Goal: Task Accomplishment & Management: Complete application form

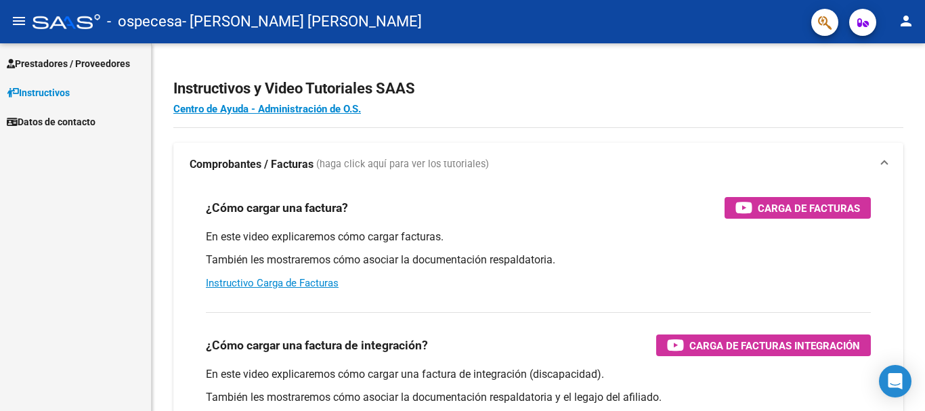
click at [32, 68] on span "Prestadores / Proveedores" at bounding box center [68, 63] width 123 height 15
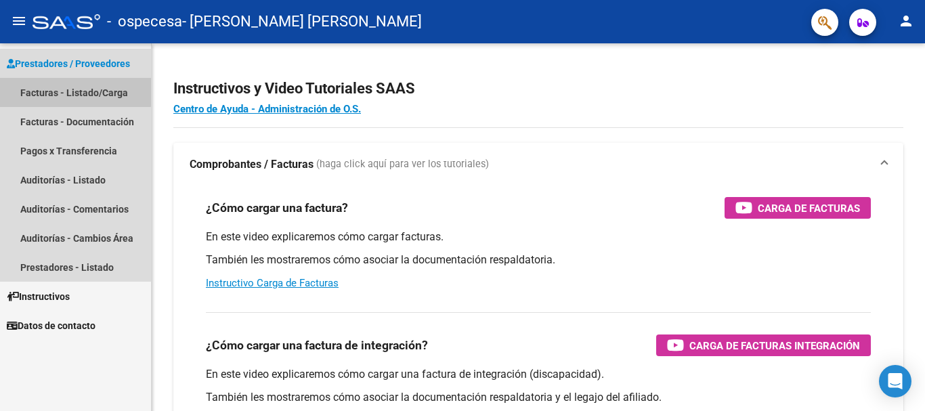
click at [72, 91] on link "Facturas - Listado/Carga" at bounding box center [75, 92] width 151 height 29
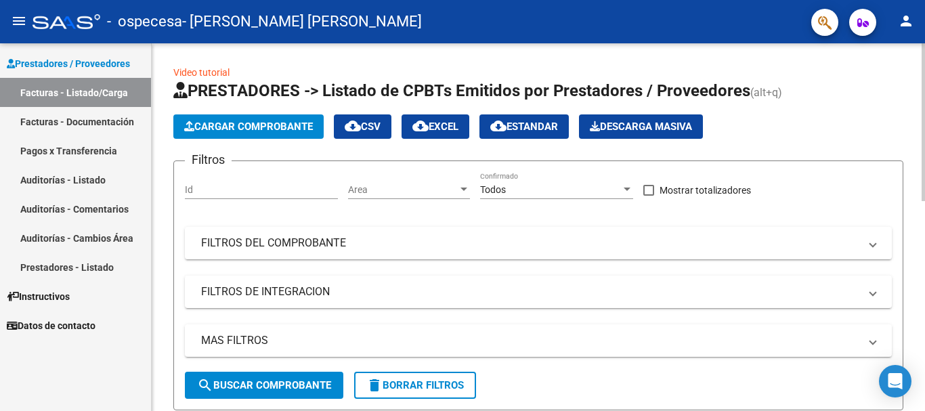
click at [282, 135] on button "Cargar Comprobante" at bounding box center [248, 126] width 150 height 24
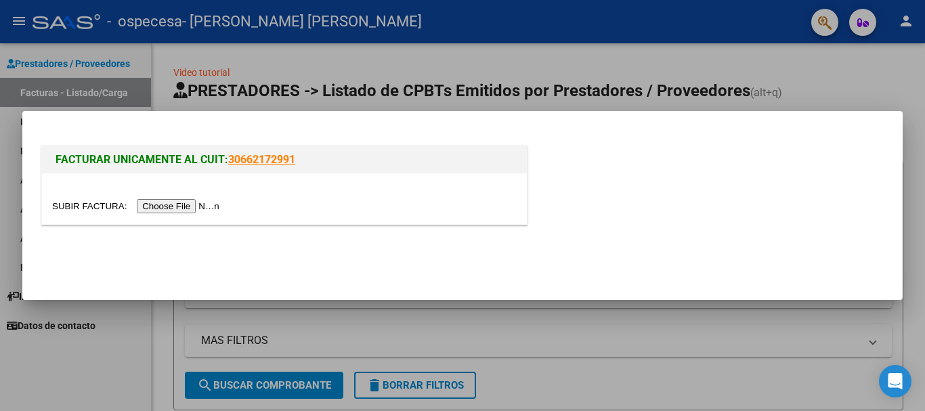
click at [194, 203] on input "file" at bounding box center [137, 206] width 171 height 14
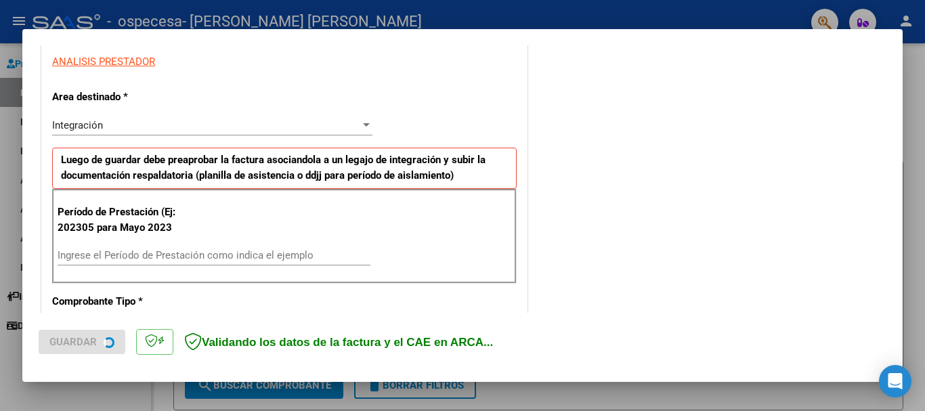
scroll to position [271, 0]
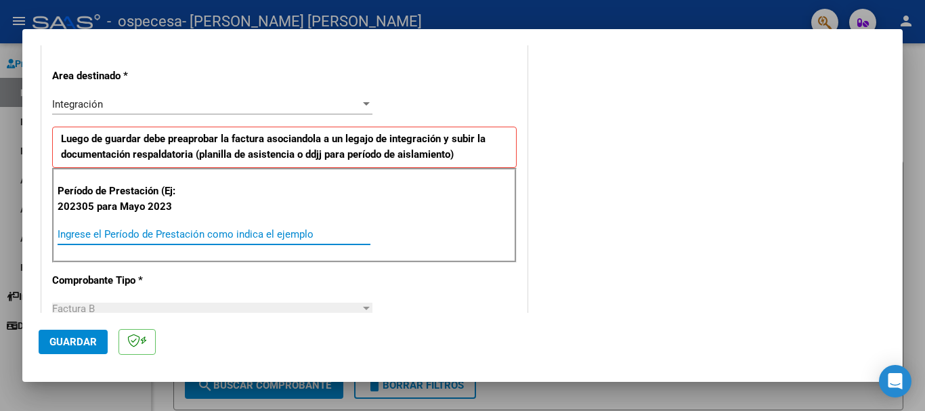
click at [146, 231] on input "Ingrese el Período de Prestación como indica el ejemplo" at bounding box center [214, 234] width 313 height 12
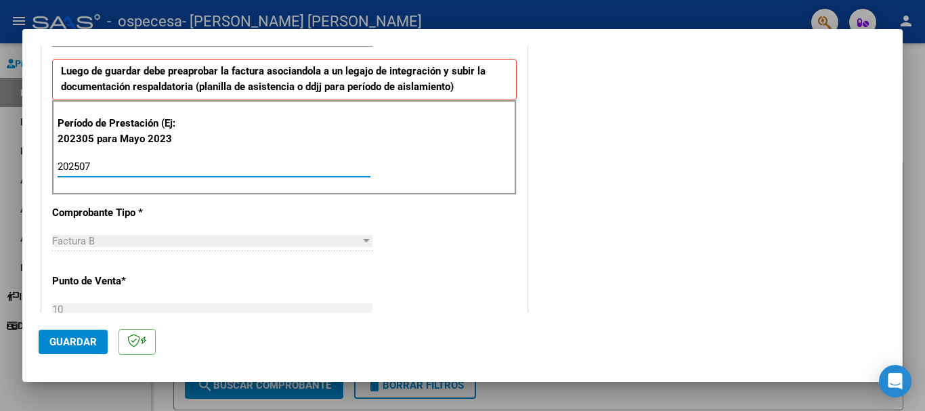
type input "202507"
click at [83, 339] on span "Guardar" at bounding box center [72, 342] width 47 height 12
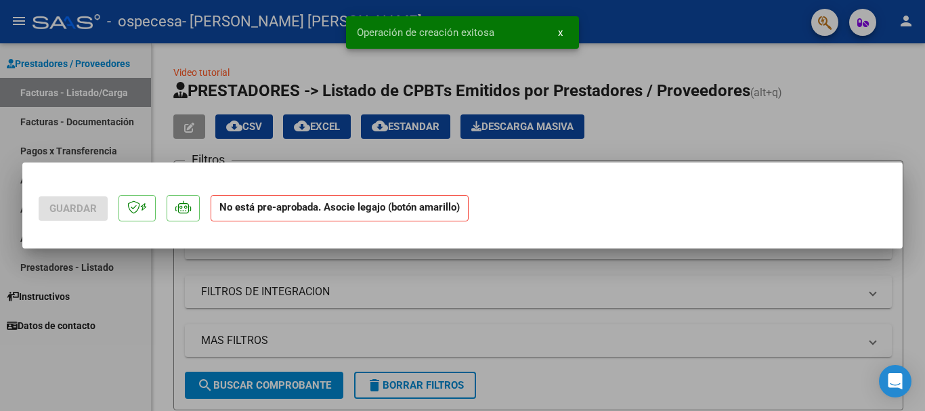
scroll to position [0, 0]
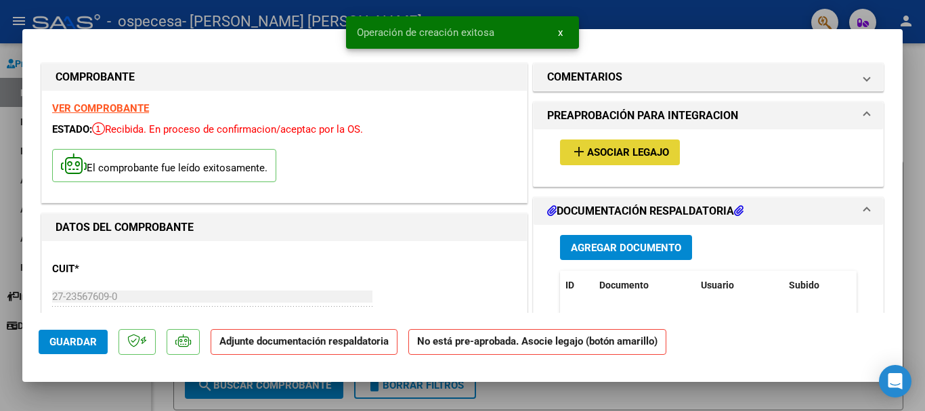
click at [589, 156] on span "Asociar Legajo" at bounding box center [628, 153] width 82 height 12
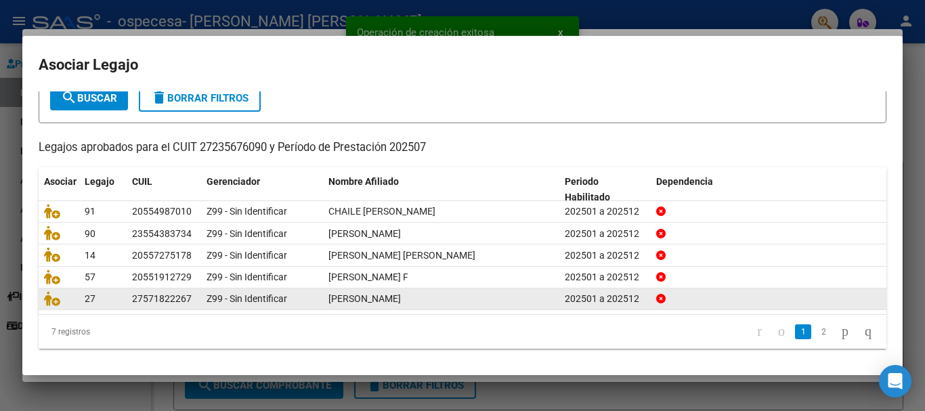
scroll to position [89, 0]
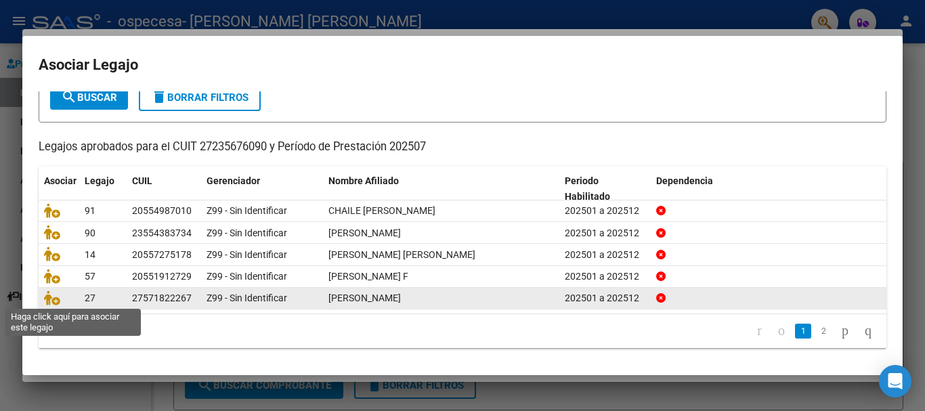
drag, startPoint x: 56, startPoint y: 296, endPoint x: 68, endPoint y: 297, distance: 12.2
click at [56, 297] on icon at bounding box center [52, 298] width 16 height 15
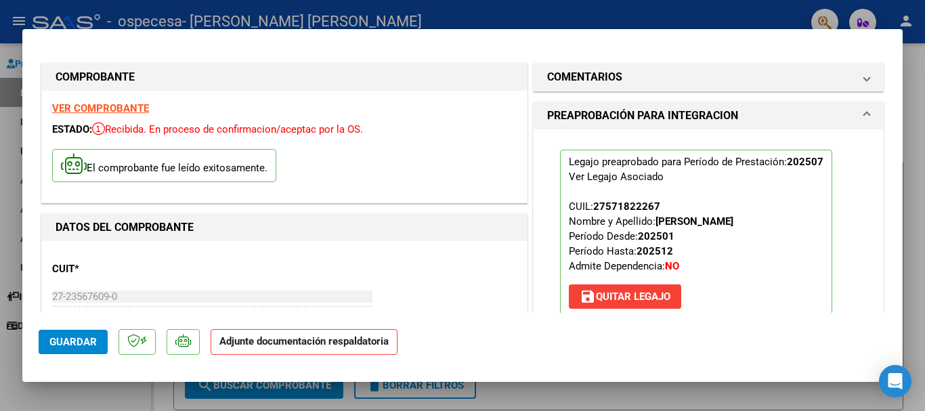
scroll to position [203, 0]
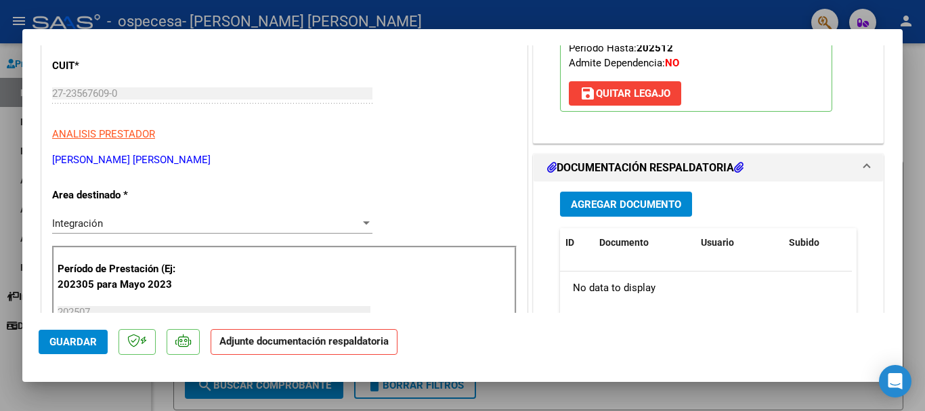
click at [603, 205] on span "Agregar Documento" at bounding box center [626, 205] width 110 height 12
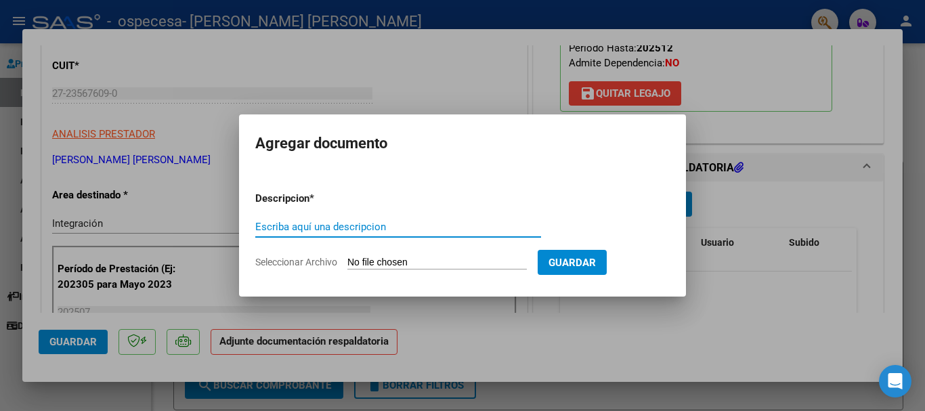
click at [414, 262] on input "Seleccionar Archivo" at bounding box center [436, 263] width 179 height 13
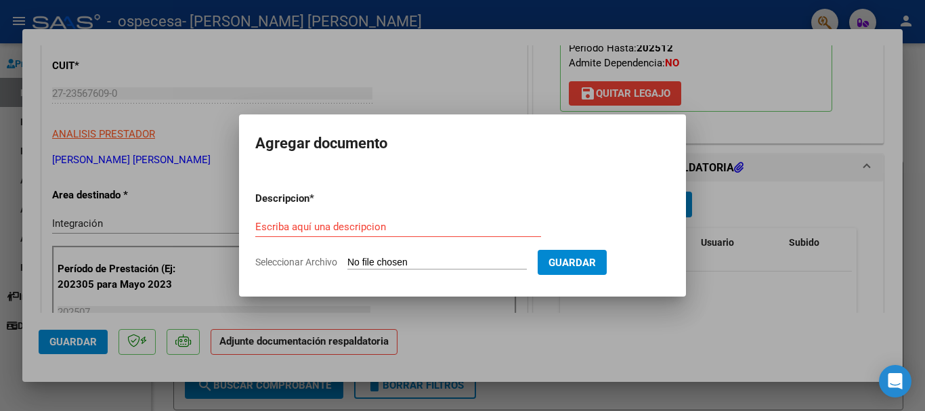
type input "C:\fakepath\ASIST REHA [PERSON_NAME].pdf"
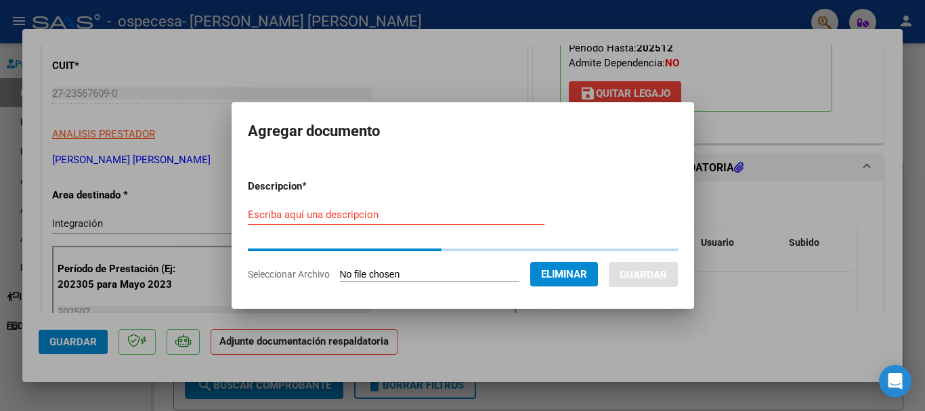
click at [396, 217] on input "Escriba aquí una descripcion" at bounding box center [396, 215] width 297 height 12
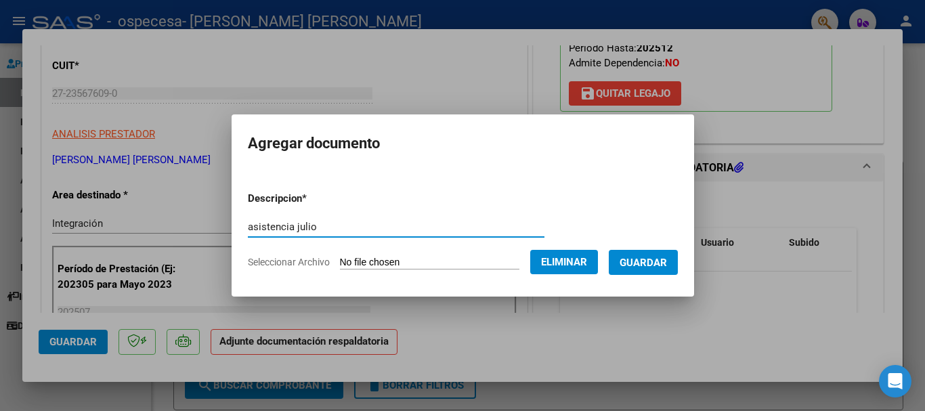
type input "asistencia julio"
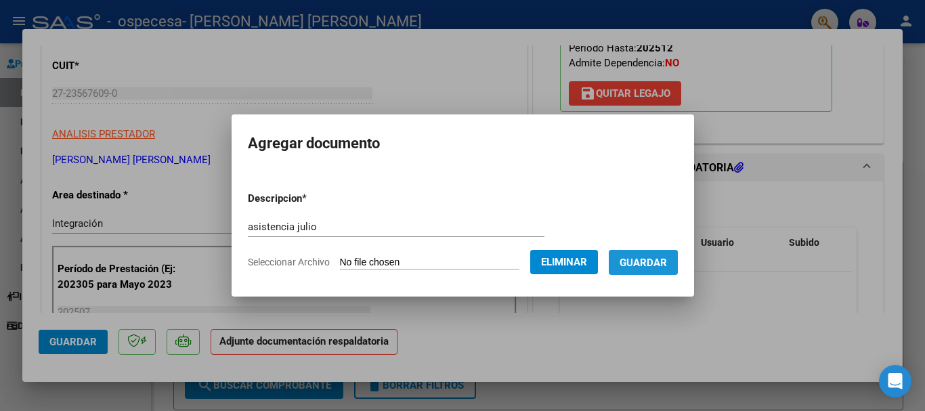
click at [667, 262] on span "Guardar" at bounding box center [643, 263] width 47 height 12
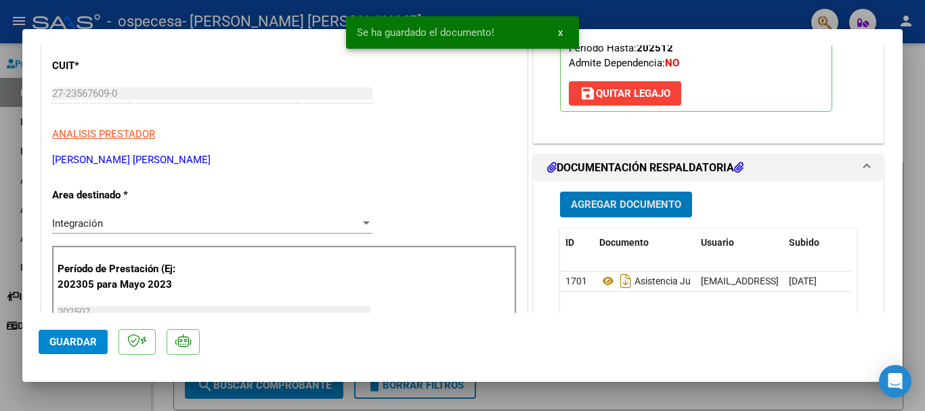
drag, startPoint x: 95, startPoint y: 342, endPoint x: 115, endPoint y: 339, distance: 19.8
click at [98, 342] on button "Guardar" at bounding box center [73, 342] width 69 height 24
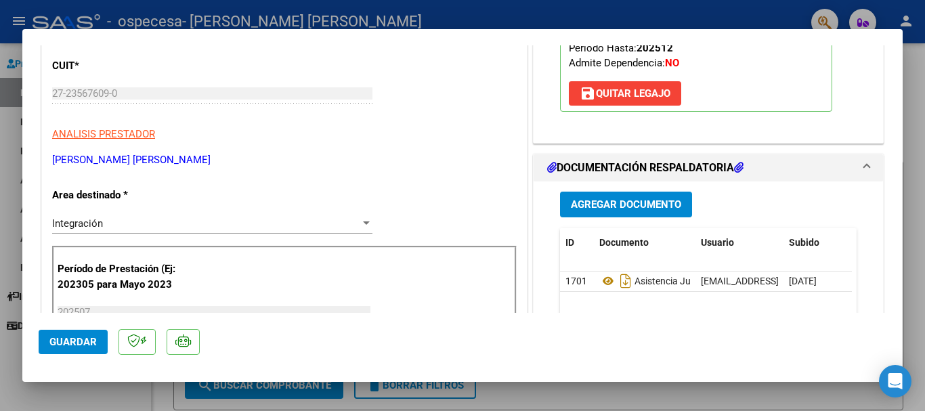
click at [85, 341] on span "Guardar" at bounding box center [72, 342] width 47 height 12
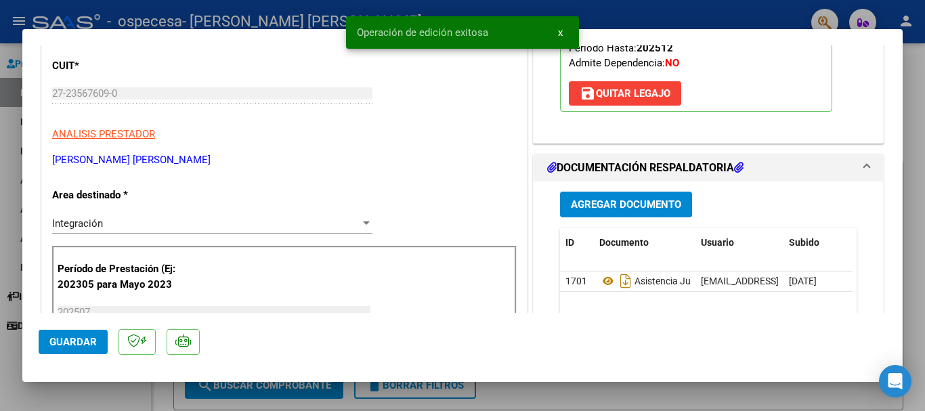
click at [146, 406] on div at bounding box center [462, 205] width 925 height 411
type input "$ 0,00"
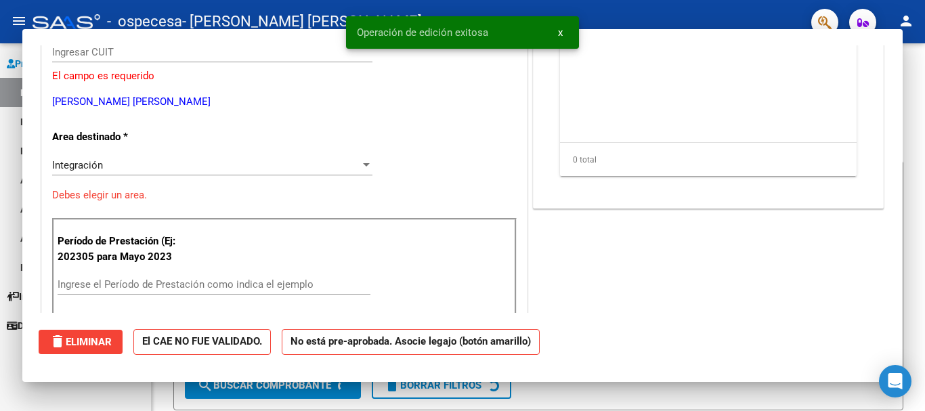
scroll to position [162, 0]
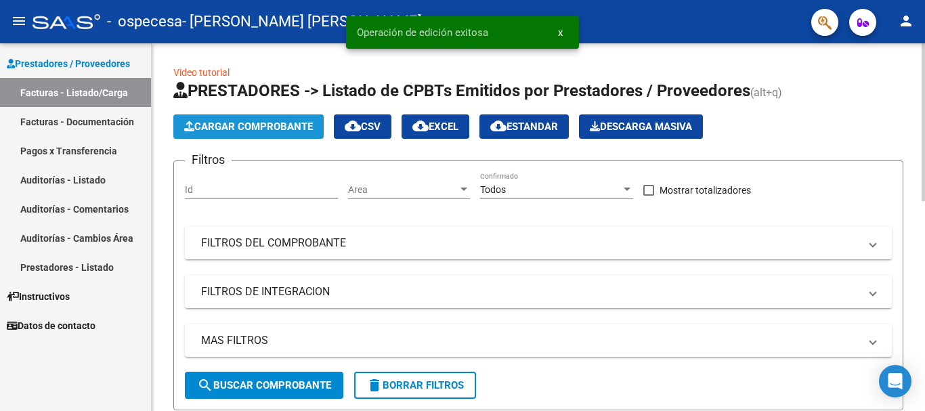
click at [230, 133] on button "Cargar Comprobante" at bounding box center [248, 126] width 150 height 24
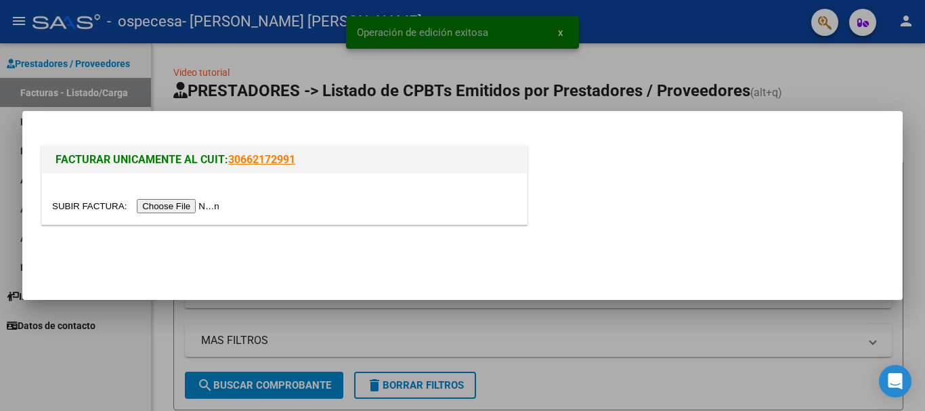
click at [195, 207] on input "file" at bounding box center [137, 206] width 171 height 14
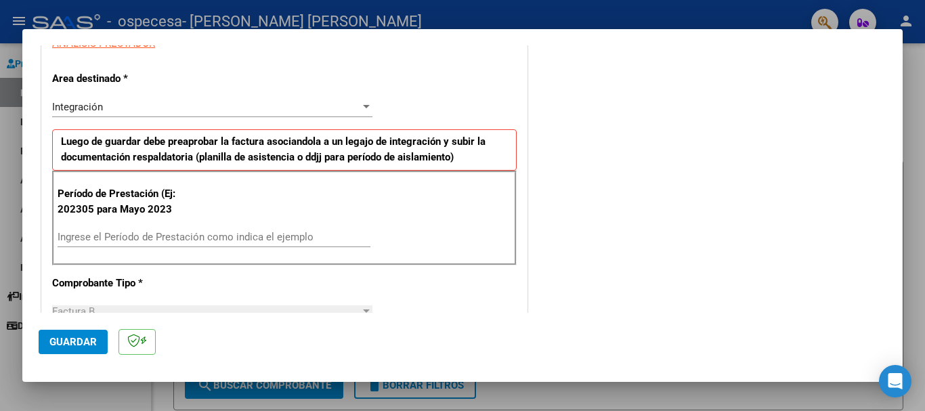
scroll to position [271, 0]
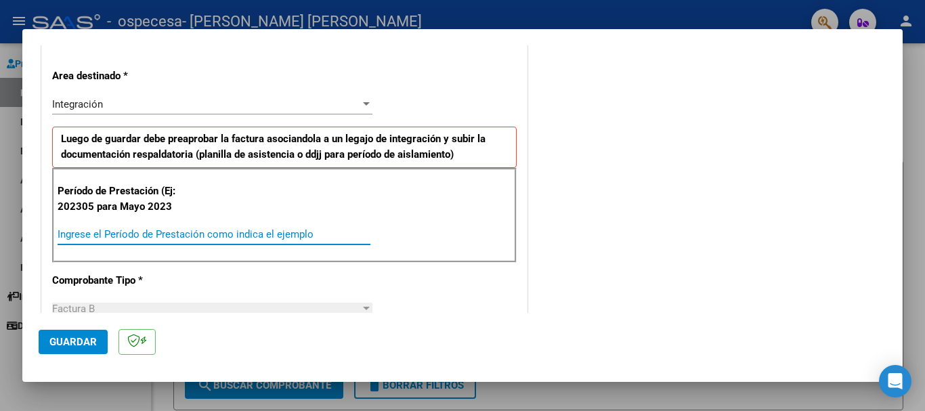
drag, startPoint x: 186, startPoint y: 235, endPoint x: 194, endPoint y: 229, distance: 10.2
click at [186, 234] on input "Ingrese el Período de Prestación como indica el ejemplo" at bounding box center [214, 234] width 313 height 12
type input "202507"
click at [68, 333] on button "Guardar" at bounding box center [73, 342] width 69 height 24
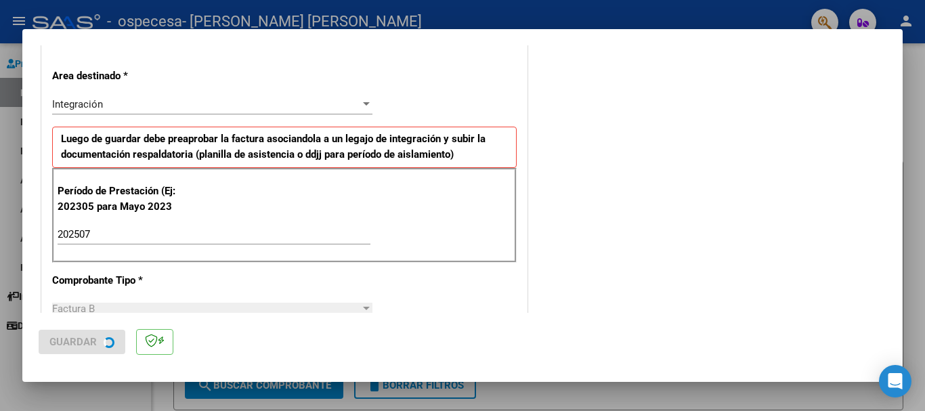
scroll to position [0, 0]
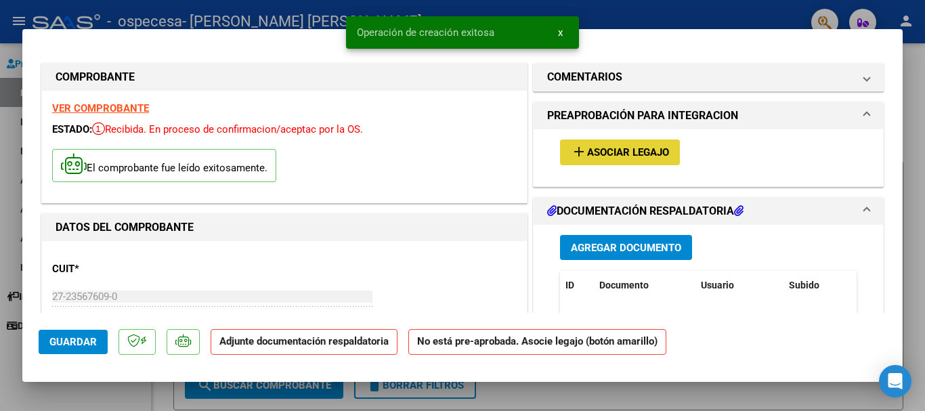
click at [609, 156] on span "Asociar Legajo" at bounding box center [628, 153] width 82 height 12
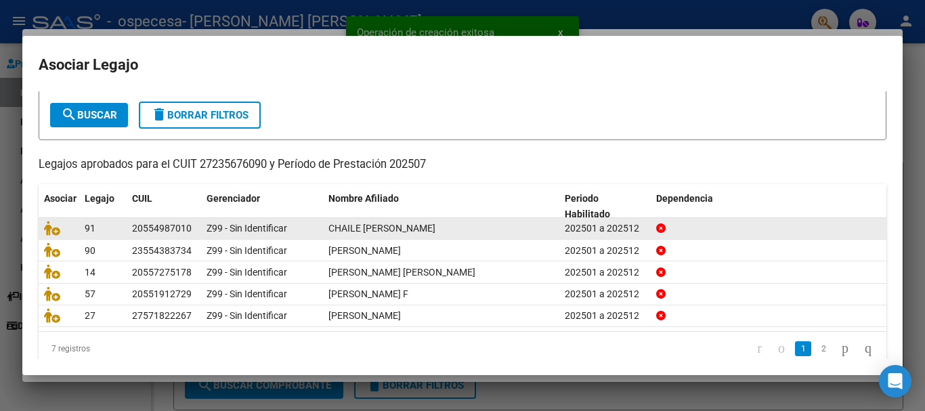
scroll to position [89, 0]
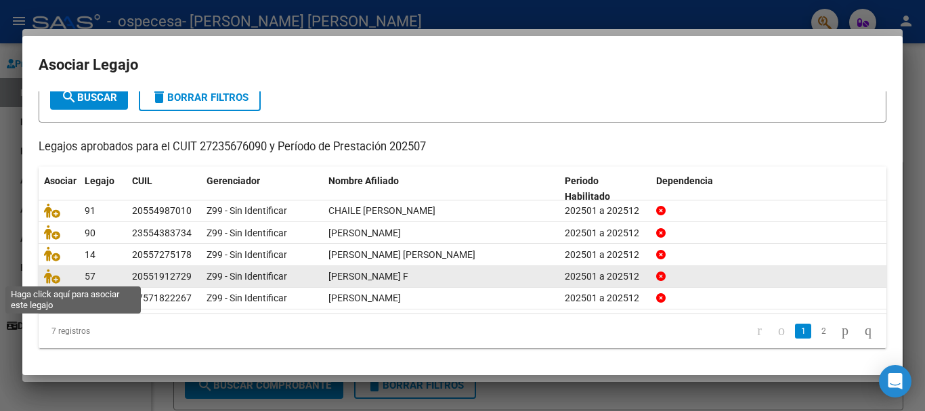
click at [61, 278] on span at bounding box center [54, 276] width 20 height 11
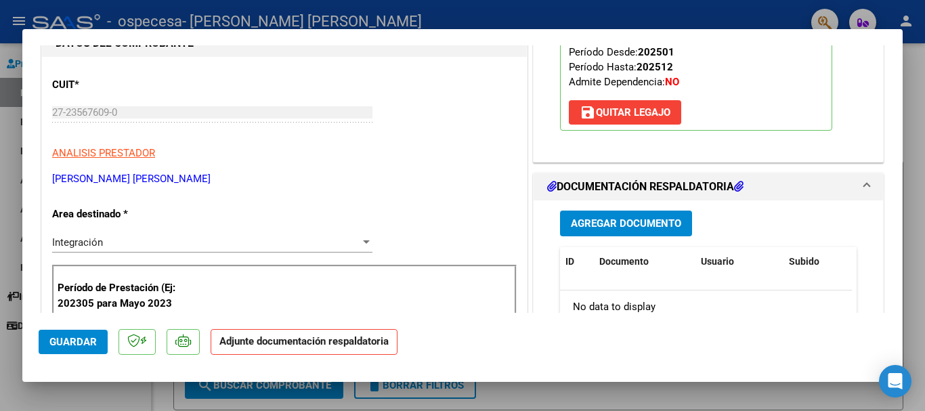
scroll to position [203, 0]
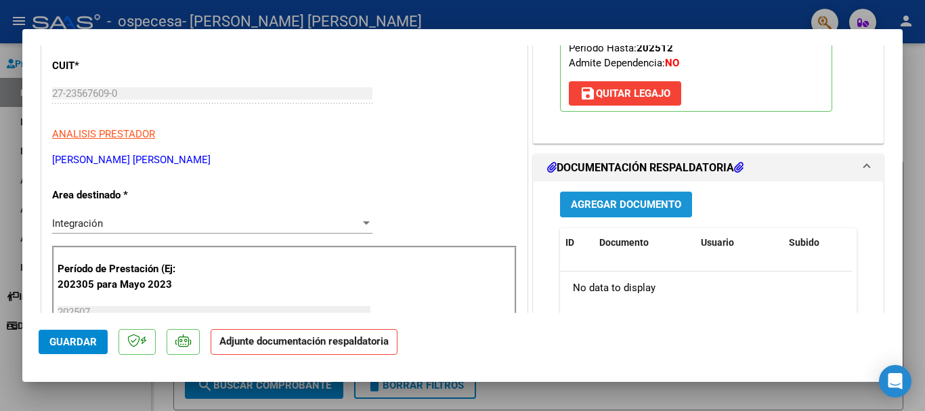
click at [612, 207] on span "Agregar Documento" at bounding box center [626, 205] width 110 height 12
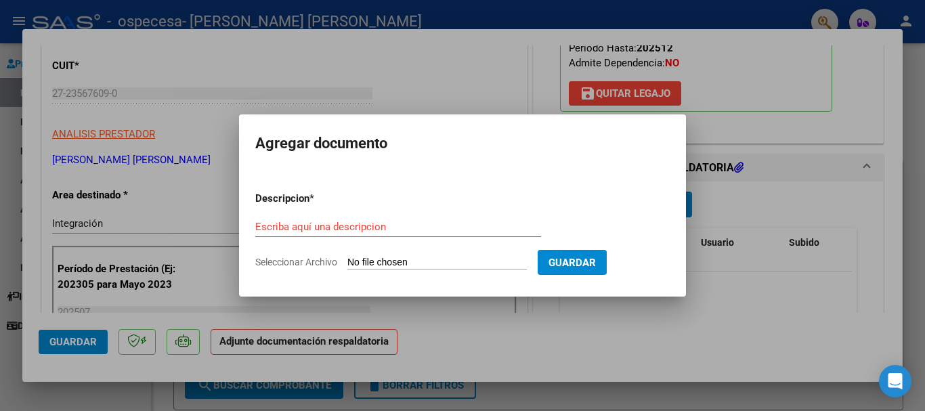
click at [428, 260] on input "Seleccionar Archivo" at bounding box center [436, 263] width 179 height 13
type input "C:\fakepath\ASIST REHA [PERSON_NAME].pdf"
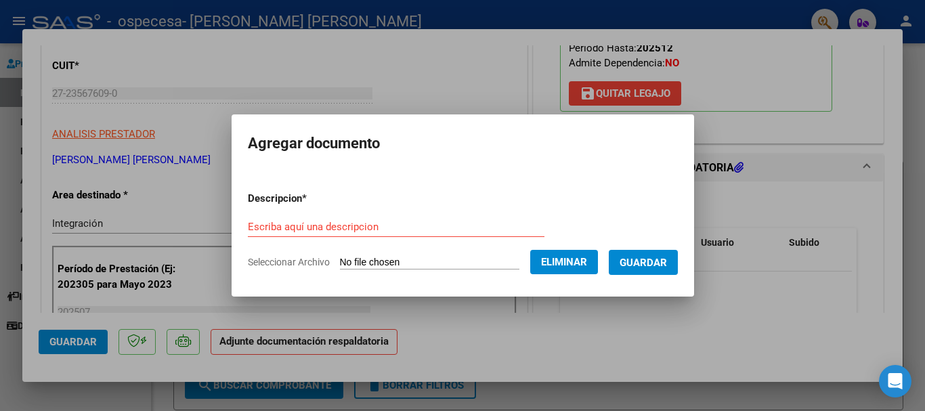
click at [385, 217] on div "Escriba aquí una descripcion" at bounding box center [396, 227] width 297 height 20
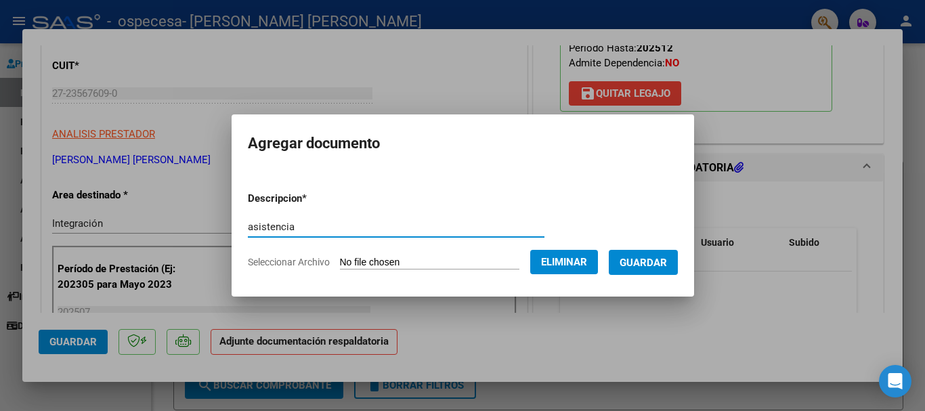
type input "asistencia"
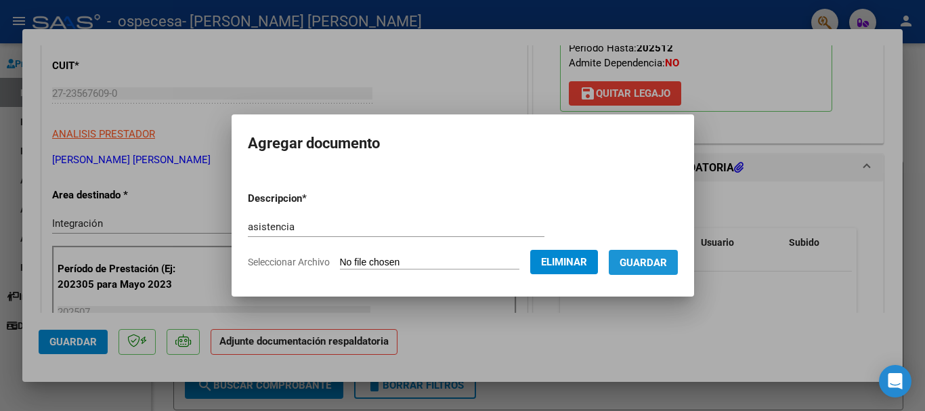
click at [667, 257] on span "Guardar" at bounding box center [643, 263] width 47 height 12
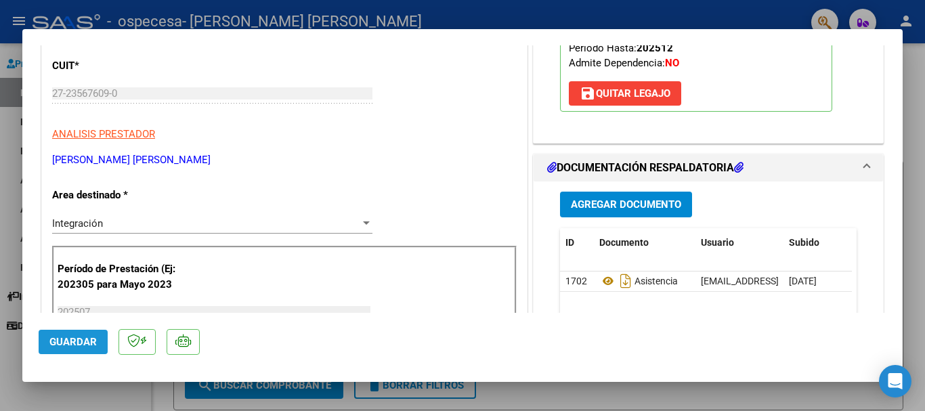
click at [88, 340] on span "Guardar" at bounding box center [72, 342] width 47 height 12
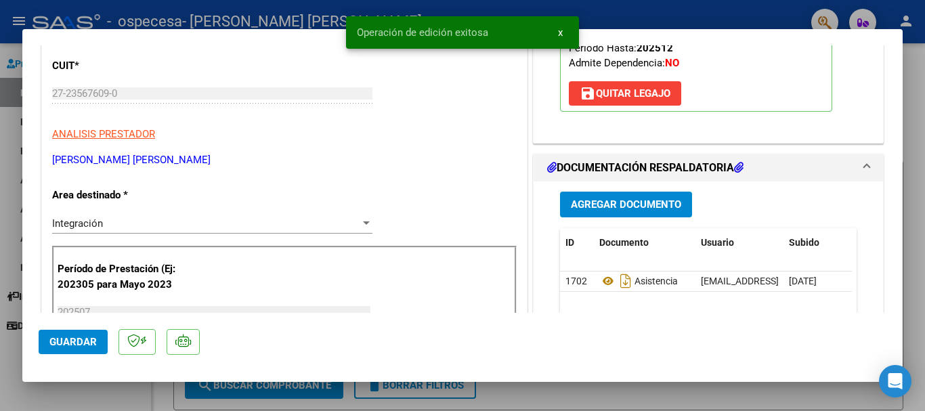
click at [145, 404] on div at bounding box center [462, 205] width 925 height 411
type input "$ 0,00"
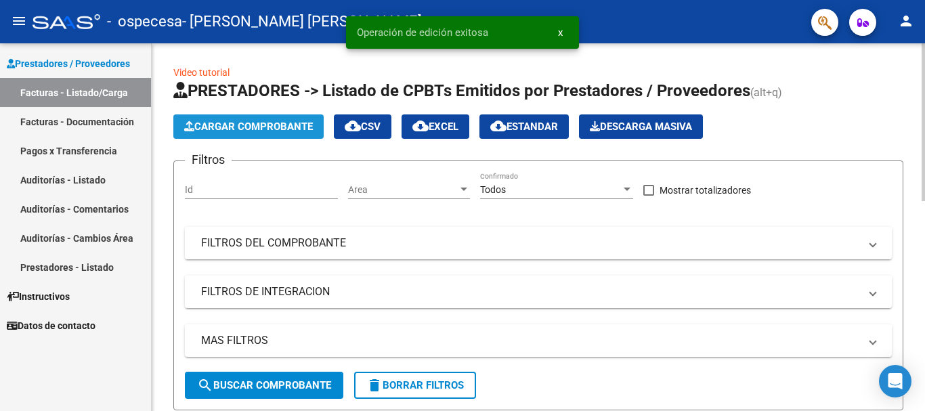
click at [219, 129] on span "Cargar Comprobante" at bounding box center [248, 127] width 129 height 12
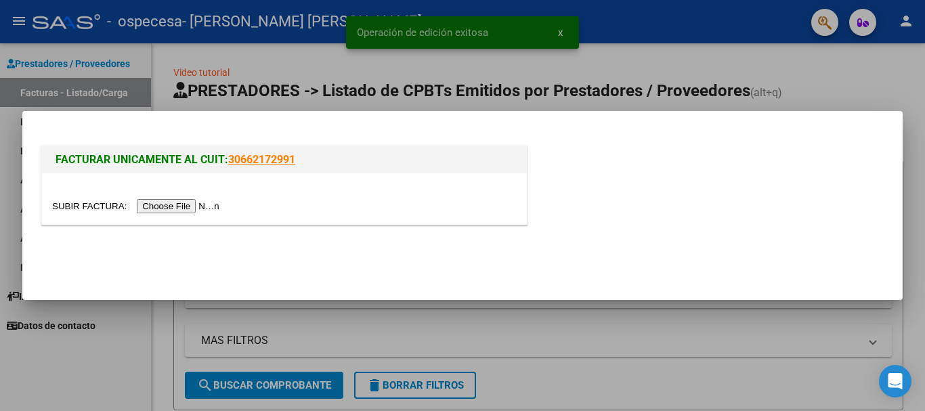
click at [191, 209] on input "file" at bounding box center [137, 206] width 171 height 14
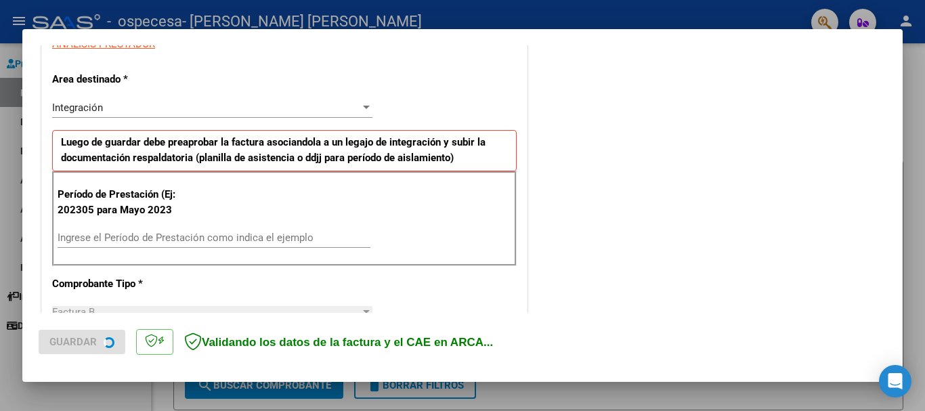
scroll to position [271, 0]
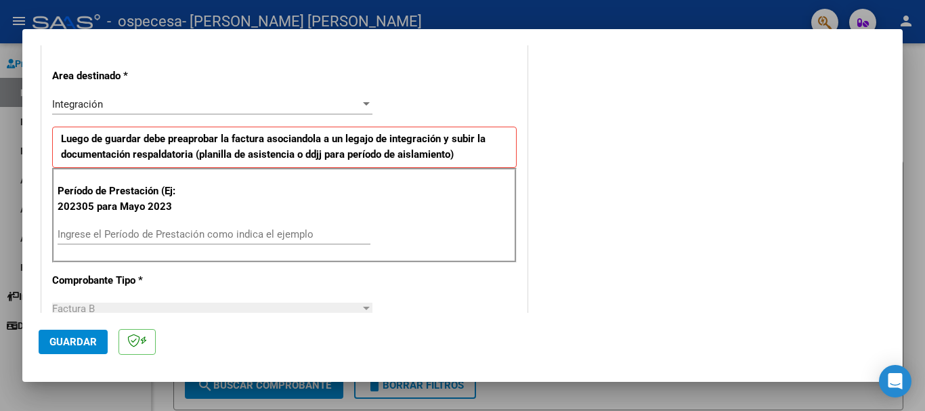
click at [237, 230] on input "Ingrese el Período de Prestación como indica el ejemplo" at bounding box center [214, 234] width 313 height 12
type input "202507"
click at [93, 333] on button "Guardar" at bounding box center [73, 342] width 69 height 24
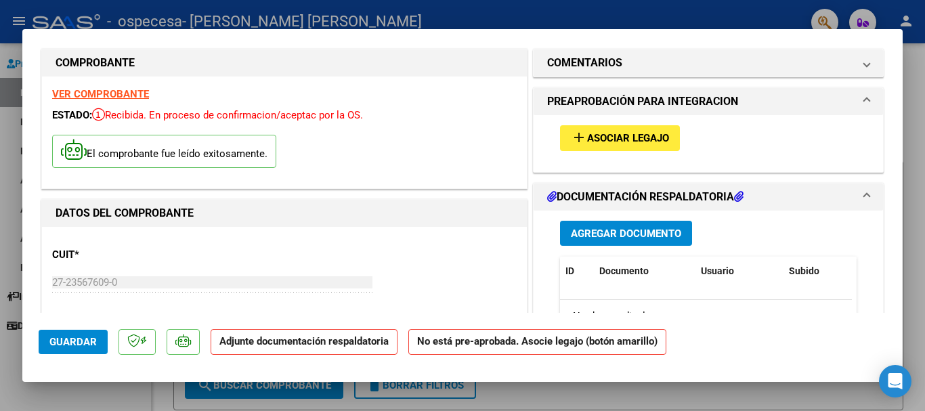
scroll to position [0, 0]
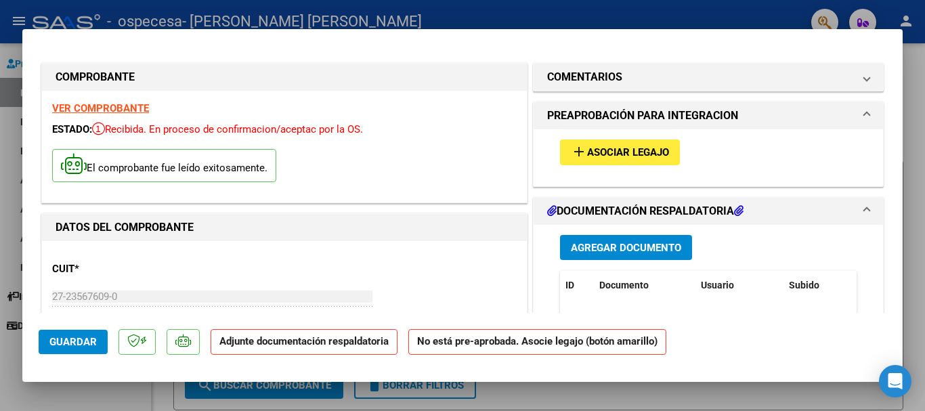
click at [590, 243] on span "Agregar Documento" at bounding box center [626, 248] width 110 height 12
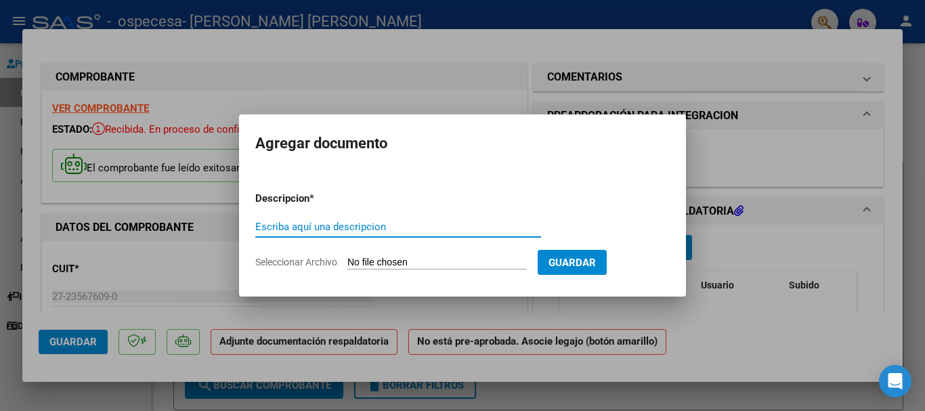
click at [398, 261] on input "Seleccionar Archivo" at bounding box center [436, 263] width 179 height 13
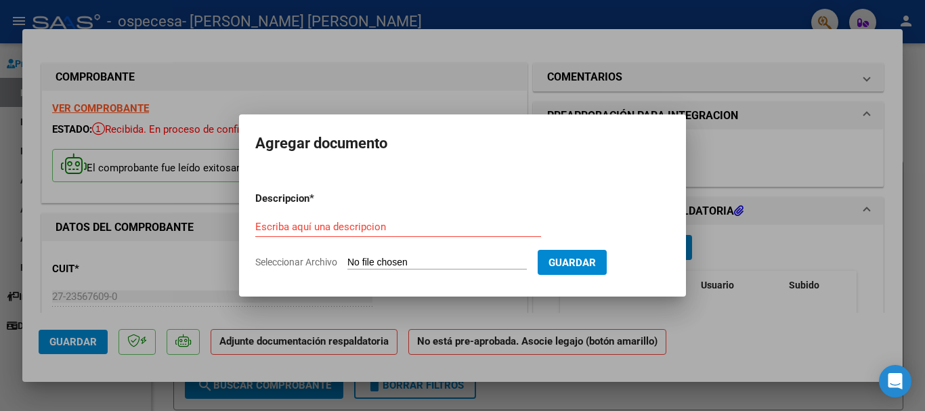
type input "C:\fakepath\ASIS [PERSON_NAME].pdf"
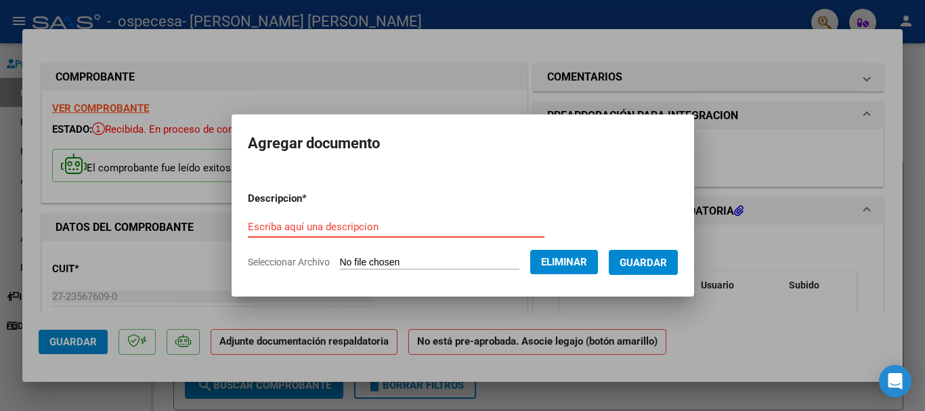
click at [335, 225] on input "Escriba aquí una descripcion" at bounding box center [396, 227] width 297 height 12
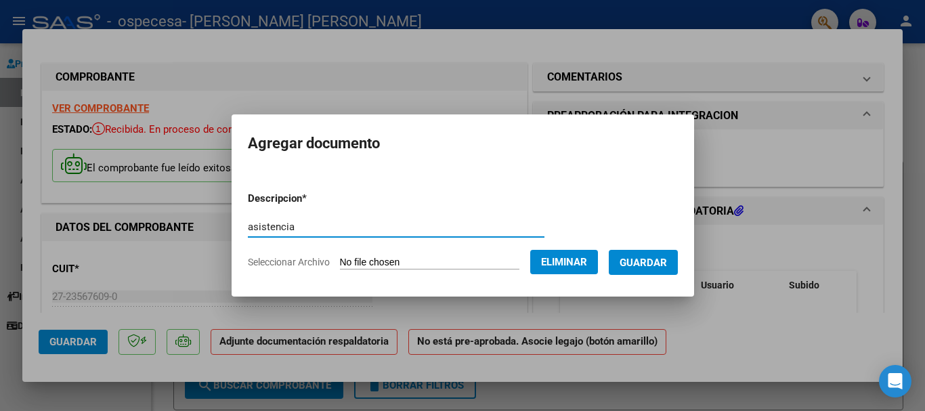
type input "asistencia"
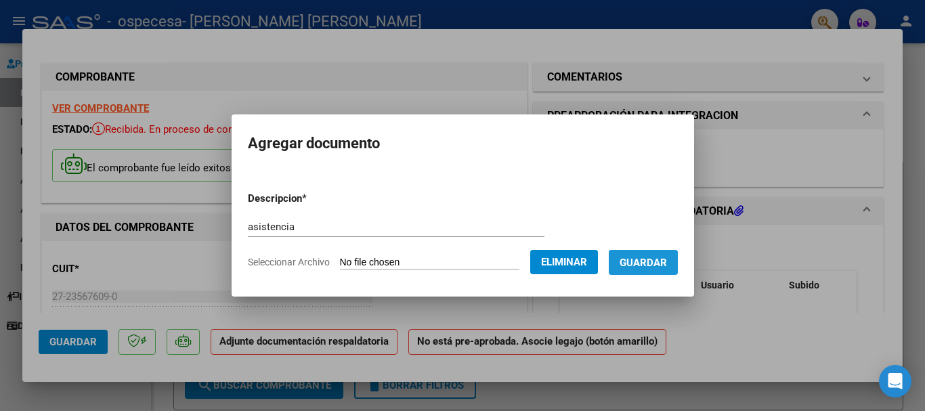
click at [667, 266] on span "Guardar" at bounding box center [643, 263] width 47 height 12
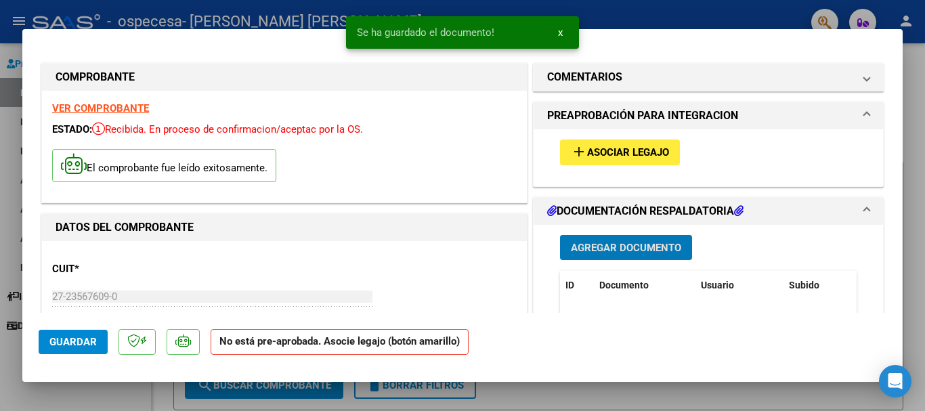
click at [580, 152] on mat-icon "add" at bounding box center [579, 152] width 16 height 16
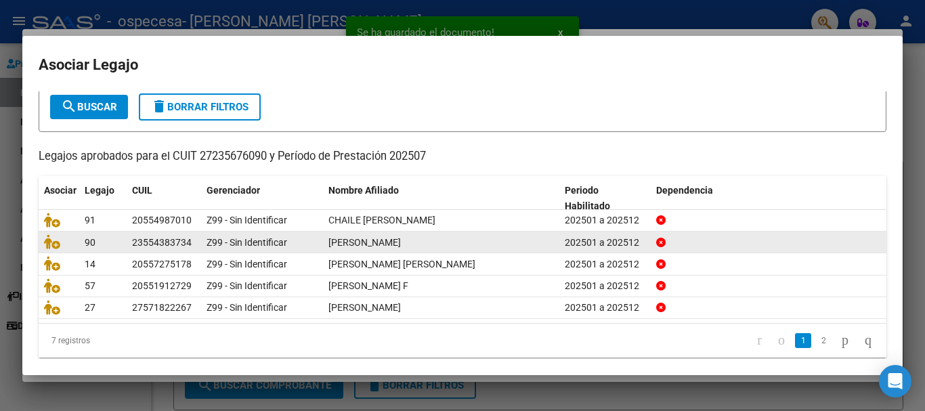
scroll to position [89, 0]
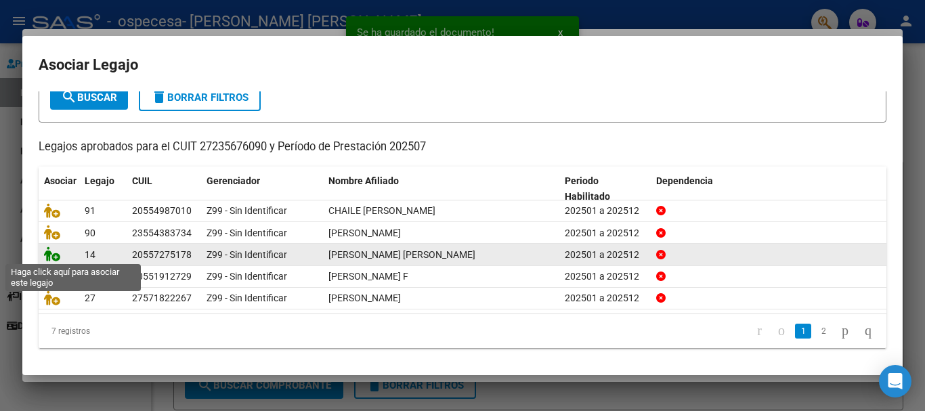
click at [54, 253] on icon at bounding box center [52, 254] width 16 height 15
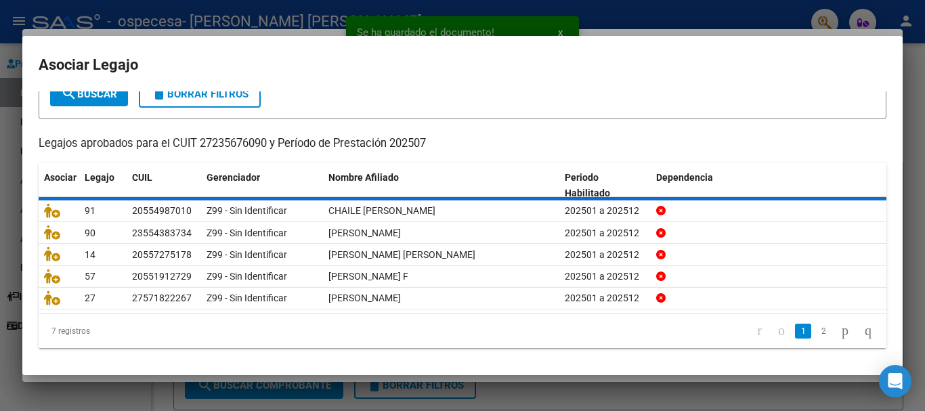
scroll to position [98, 0]
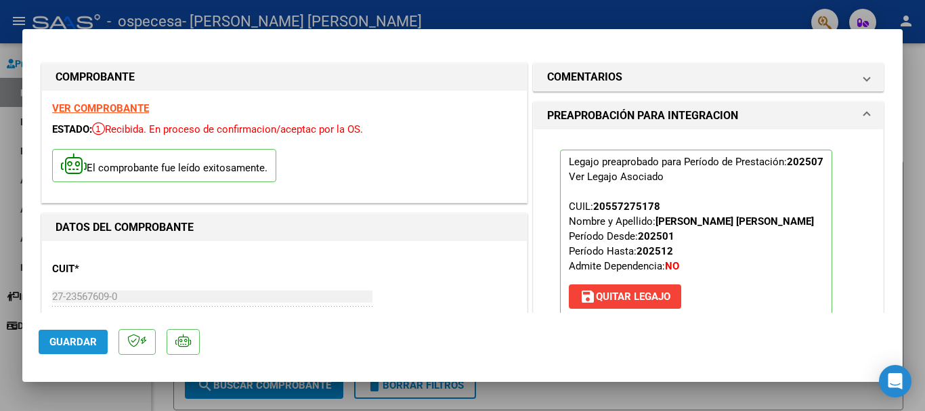
drag, startPoint x: 88, startPoint y: 333, endPoint x: 96, endPoint y: 324, distance: 12.5
click at [90, 331] on button "Guardar" at bounding box center [73, 342] width 69 height 24
click at [81, 341] on span "Guardar" at bounding box center [72, 342] width 47 height 12
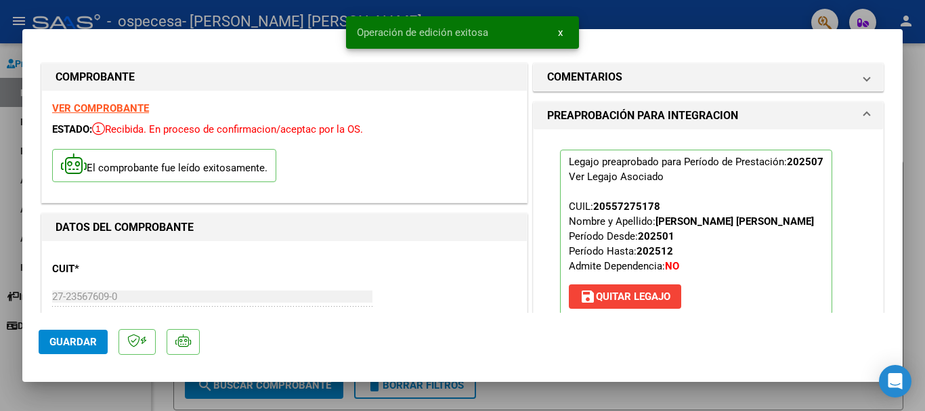
click at [108, 397] on div at bounding box center [462, 205] width 925 height 411
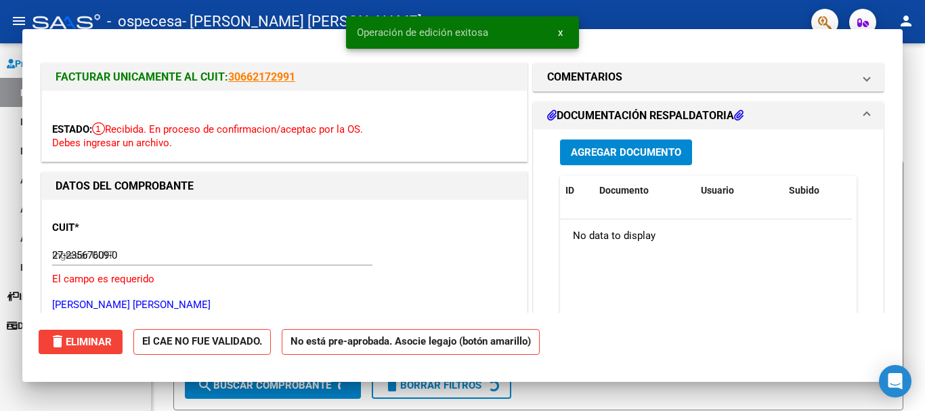
type input "$ 0,00"
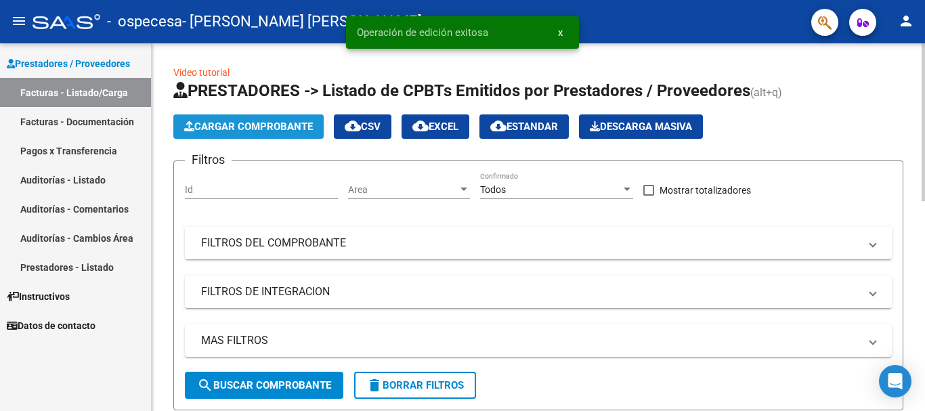
click at [216, 119] on button "Cargar Comprobante" at bounding box center [248, 126] width 150 height 24
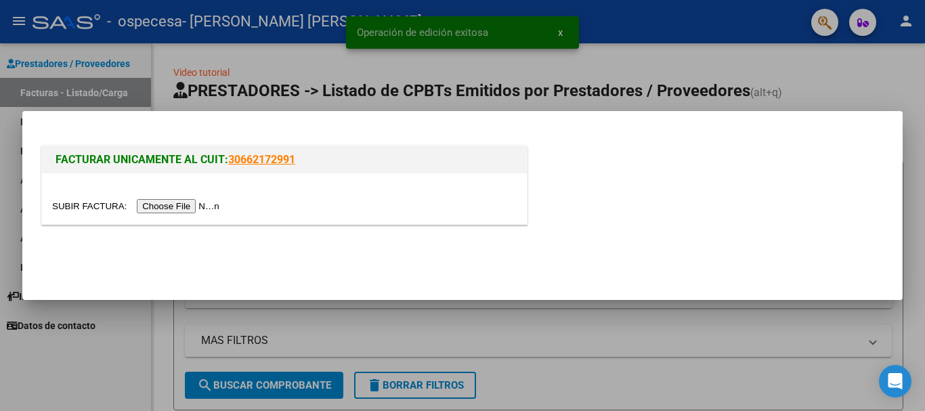
click at [197, 205] on input "file" at bounding box center [137, 206] width 171 height 14
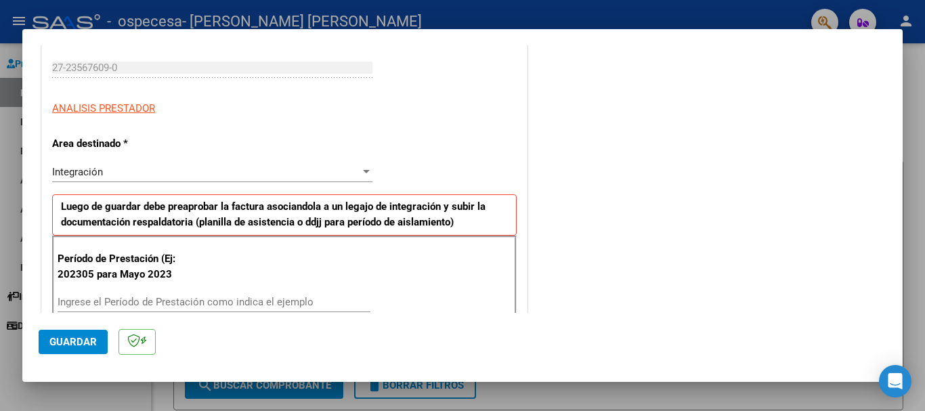
scroll to position [271, 0]
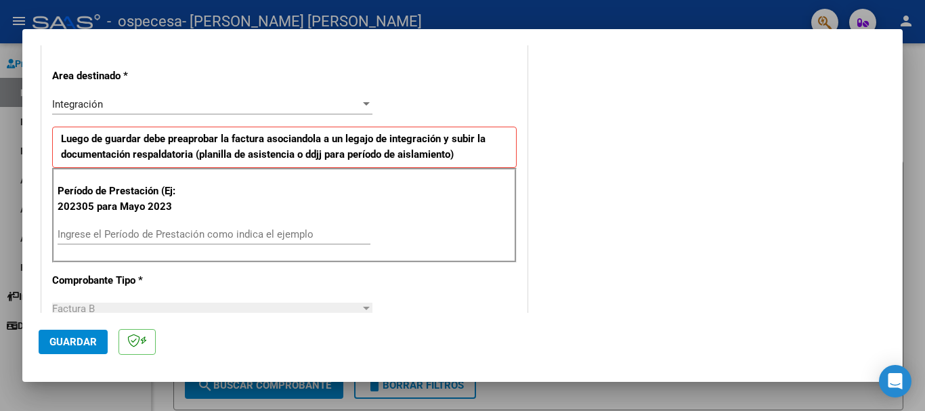
click at [155, 240] on input "Ingrese el Período de Prestación como indica el ejemplo" at bounding box center [214, 234] width 313 height 12
type input "202507"
click at [74, 341] on span "Guardar" at bounding box center [72, 342] width 47 height 12
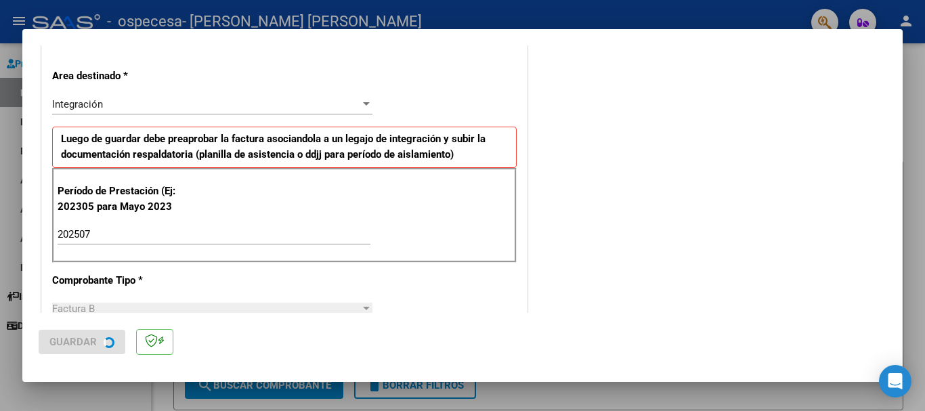
scroll to position [0, 0]
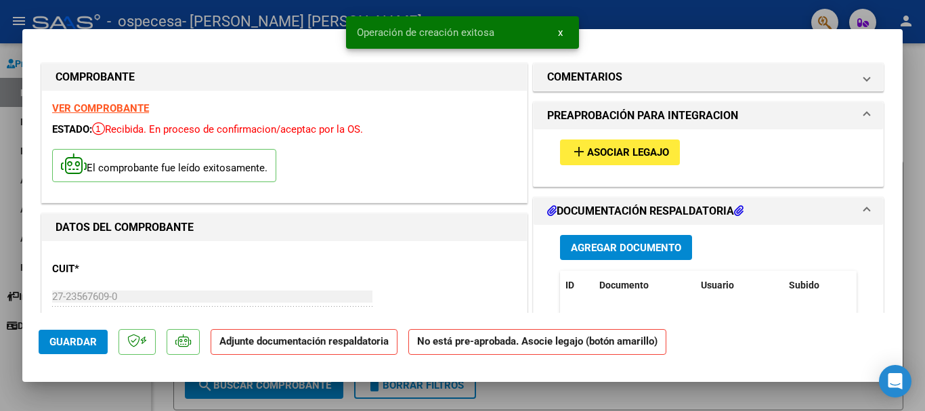
click at [589, 244] on span "Agregar Documento" at bounding box center [626, 248] width 110 height 12
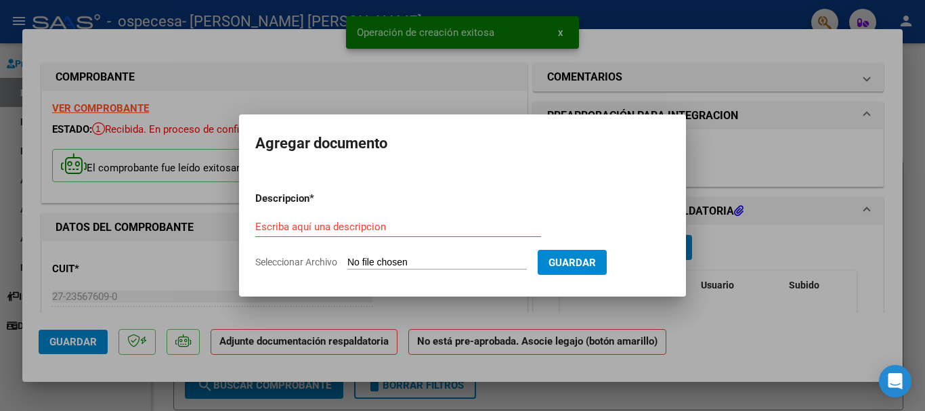
click at [389, 265] on input "Seleccionar Archivo" at bounding box center [436, 263] width 179 height 13
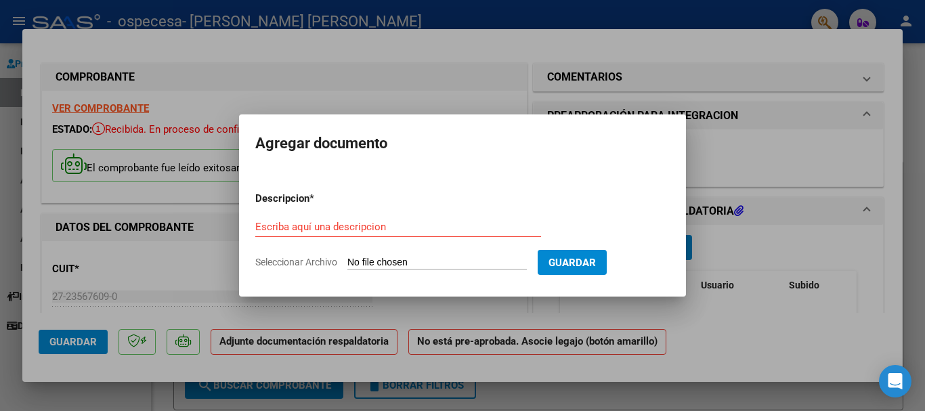
type input "C:\fakepath\[PERSON_NAME] - ASIST SAIE JULIO2025.pdf"
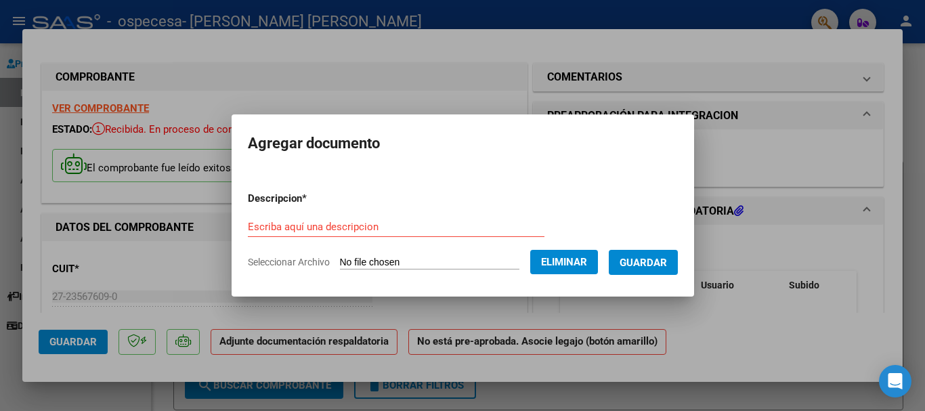
click at [333, 228] on input "Escriba aquí una descripcion" at bounding box center [396, 227] width 297 height 12
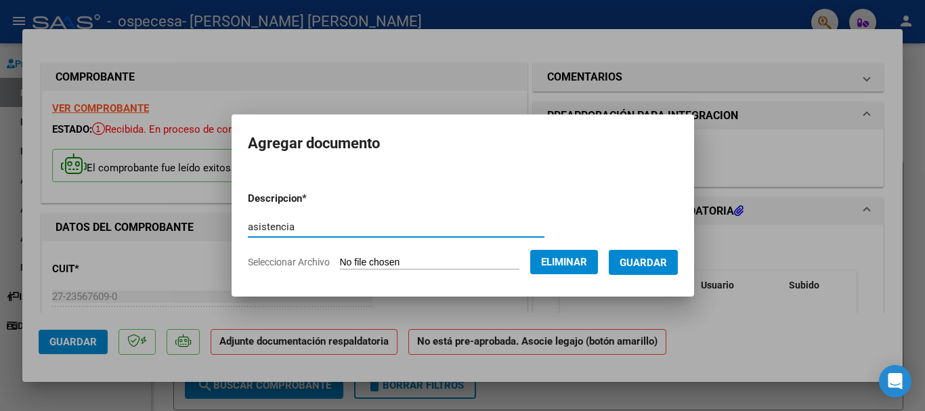
type input "asistencia"
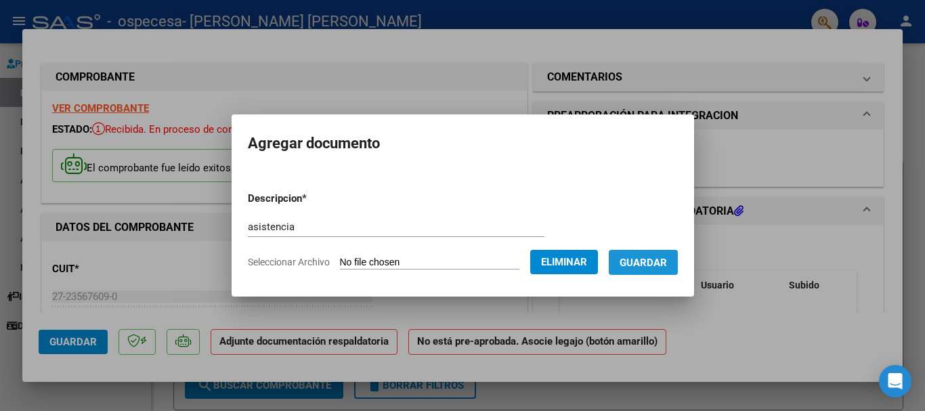
click at [667, 262] on span "Guardar" at bounding box center [643, 263] width 47 height 12
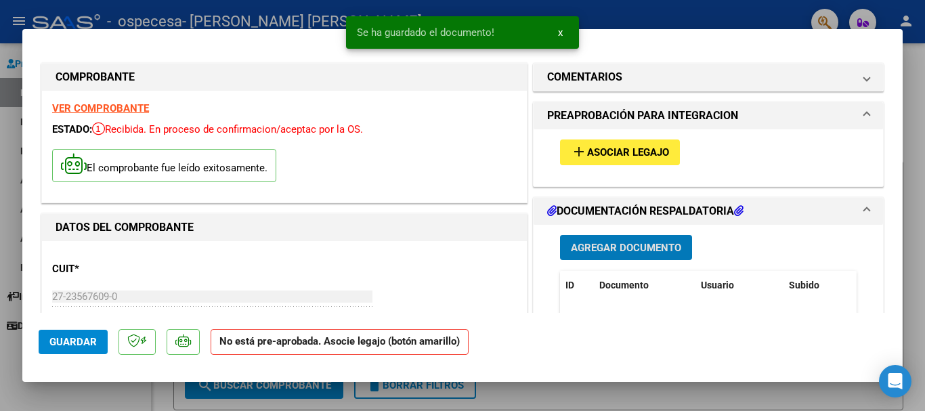
click at [616, 155] on span "Asociar Legajo" at bounding box center [628, 153] width 82 height 12
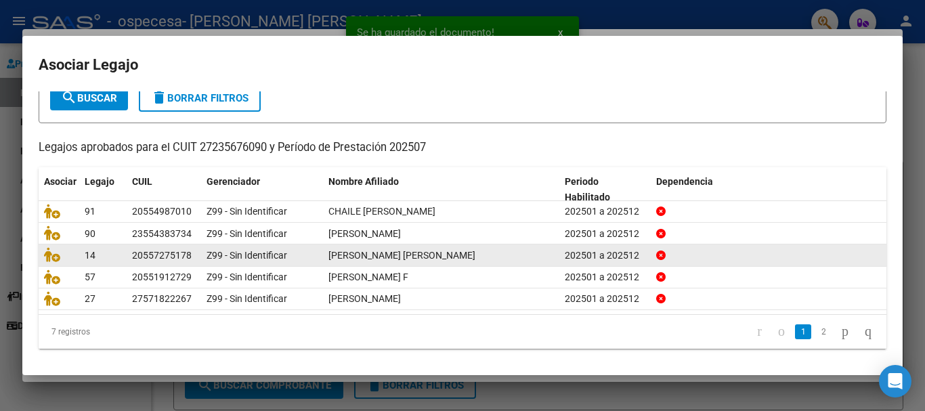
scroll to position [89, 0]
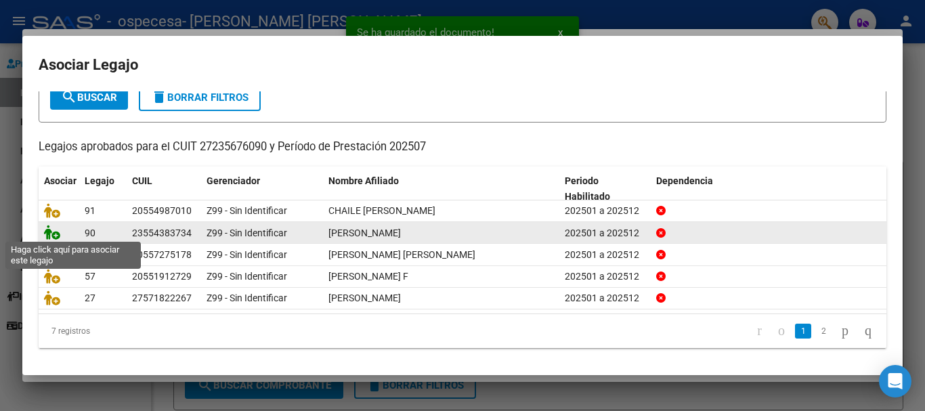
click at [54, 231] on icon at bounding box center [52, 232] width 16 height 15
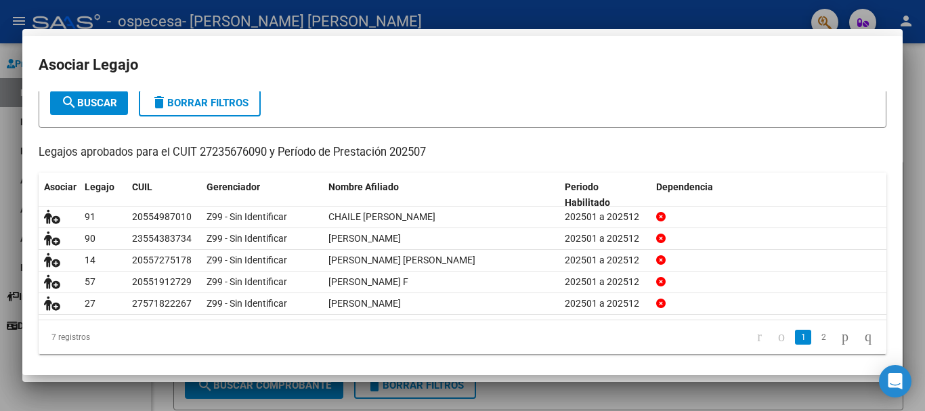
scroll to position [0, 0]
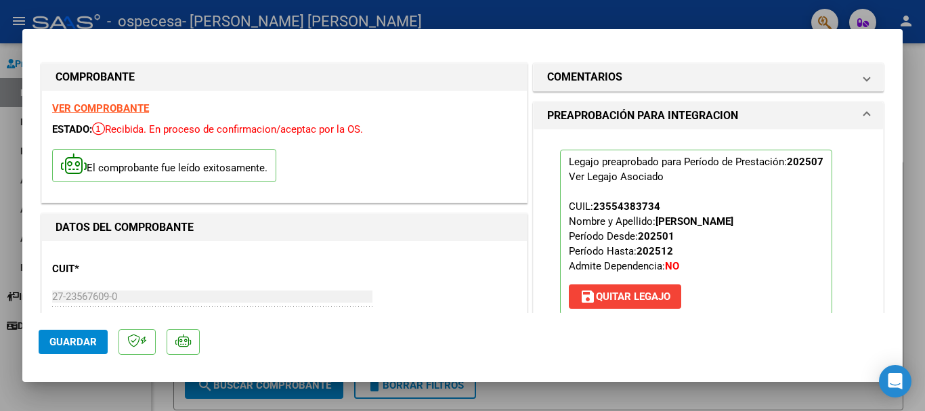
click at [72, 333] on button "Guardar" at bounding box center [73, 342] width 69 height 24
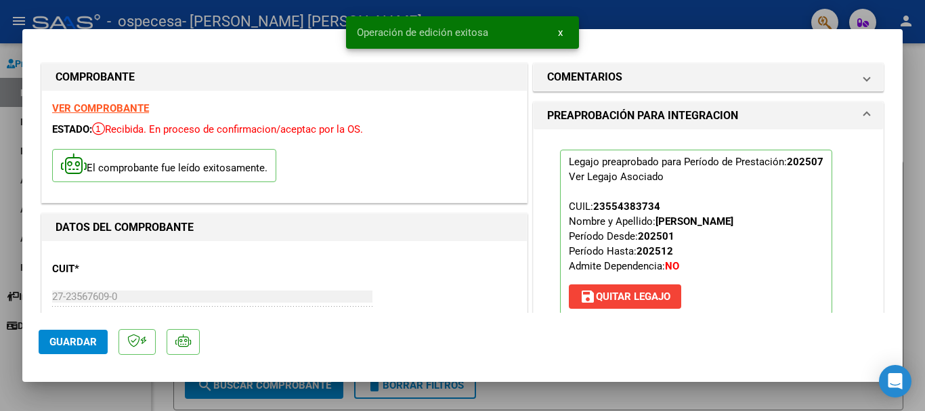
click at [526, 392] on div at bounding box center [462, 205] width 925 height 411
type input "$ 0,00"
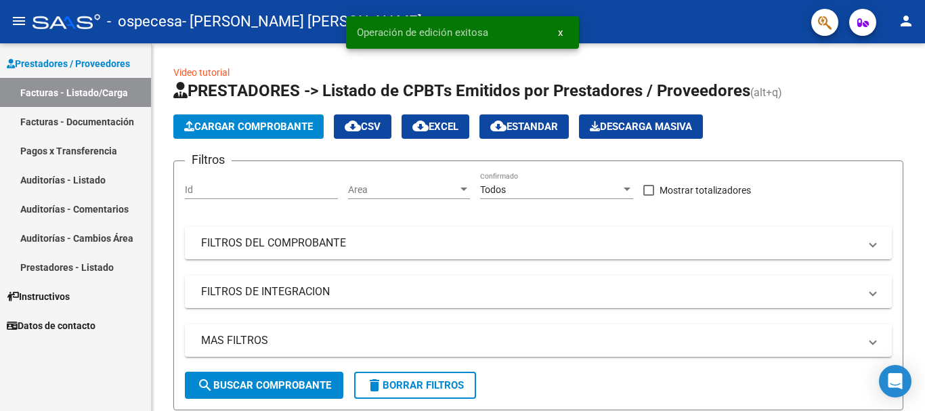
click at [92, 117] on link "Facturas - Documentación" at bounding box center [75, 121] width 151 height 29
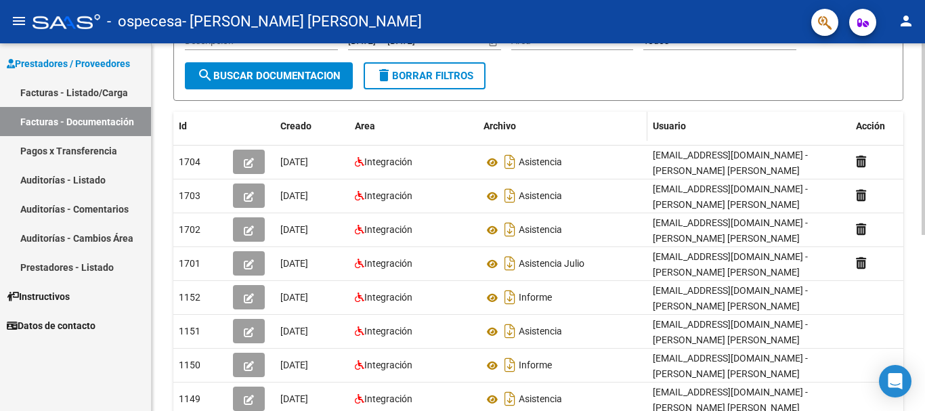
scroll to position [203, 0]
